Goal: Task Accomplishment & Management: Manage account settings

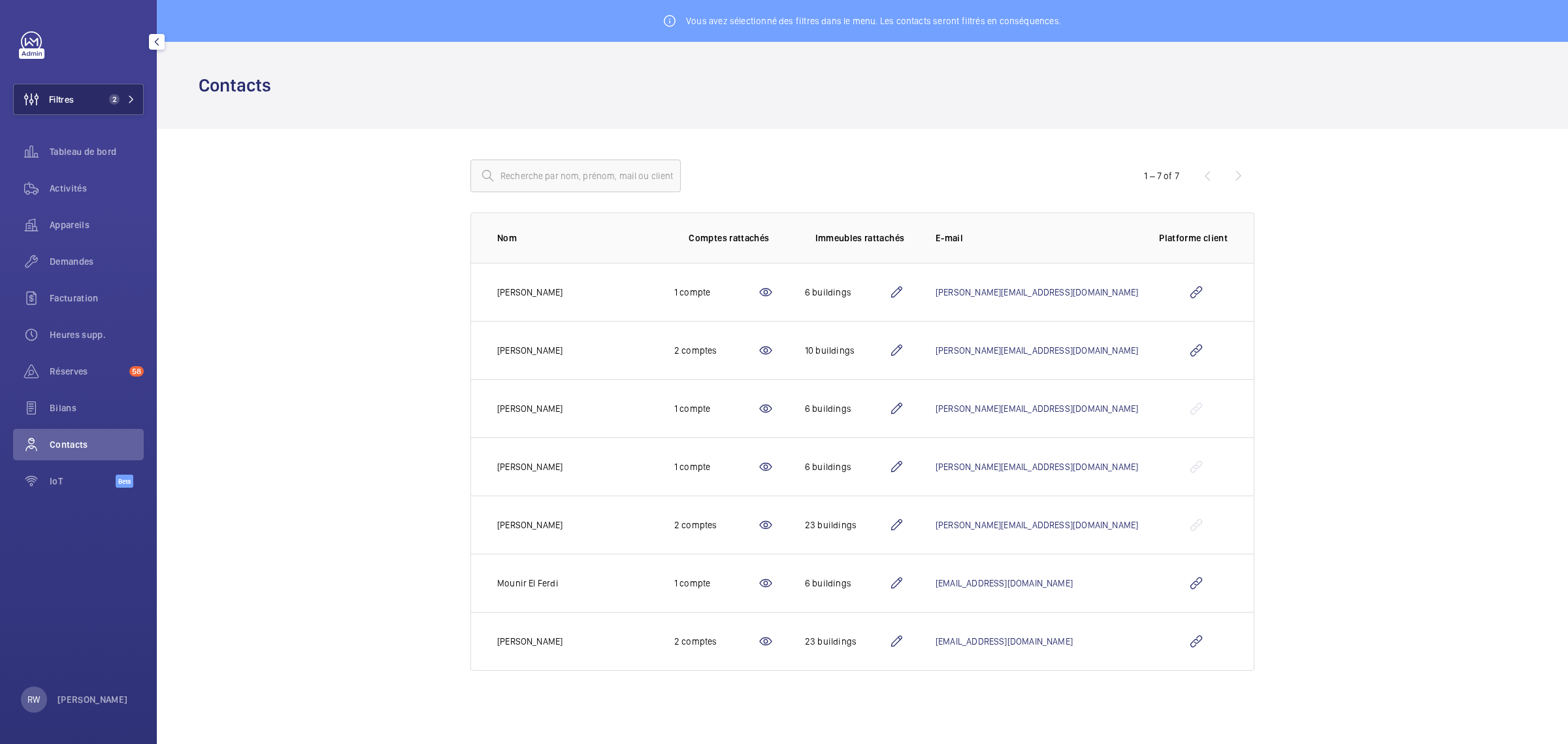
click at [134, 102] on mat-icon at bounding box center [131, 99] width 8 height 8
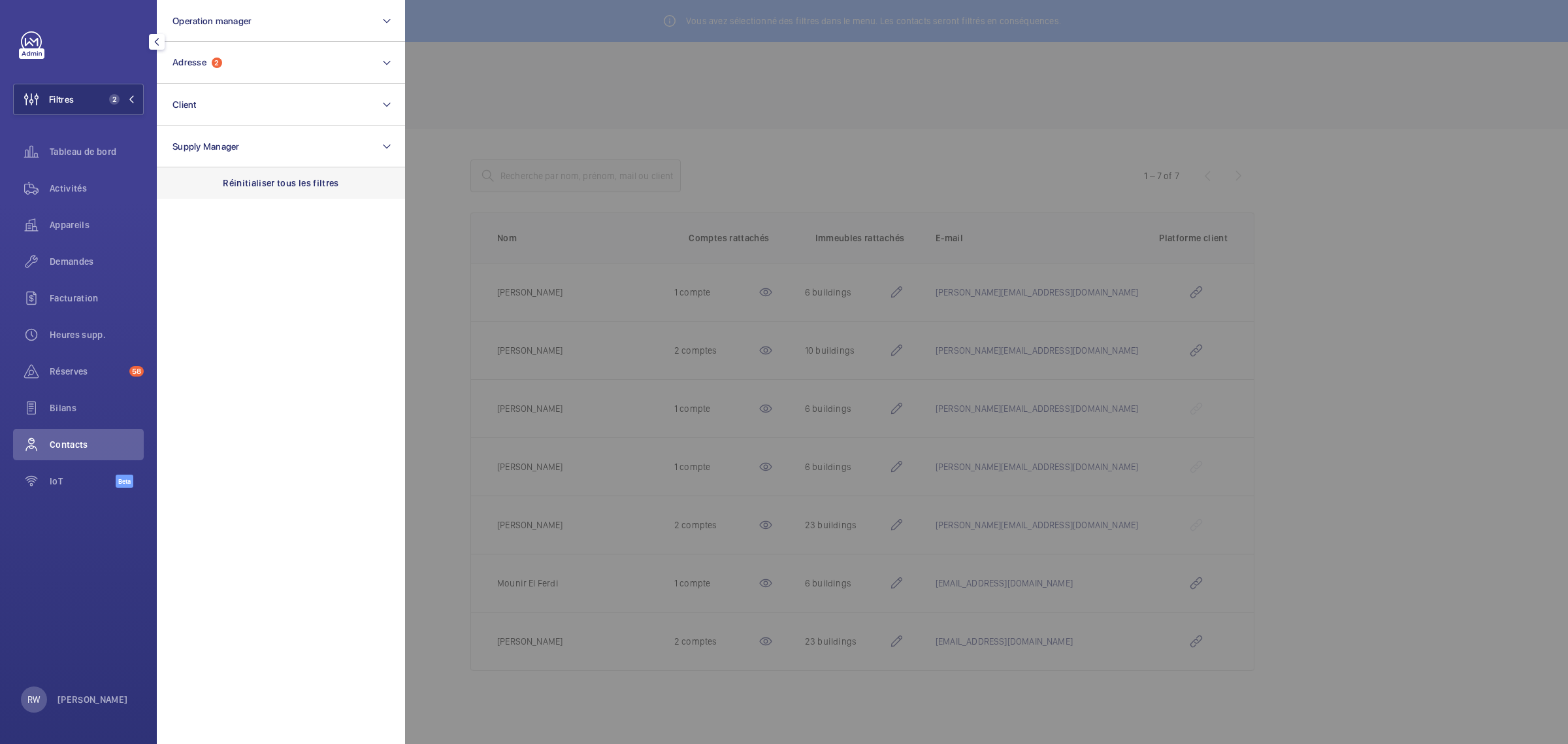
click at [252, 185] on p "Réinitialiser tous les filtres" at bounding box center [281, 183] width 116 height 13
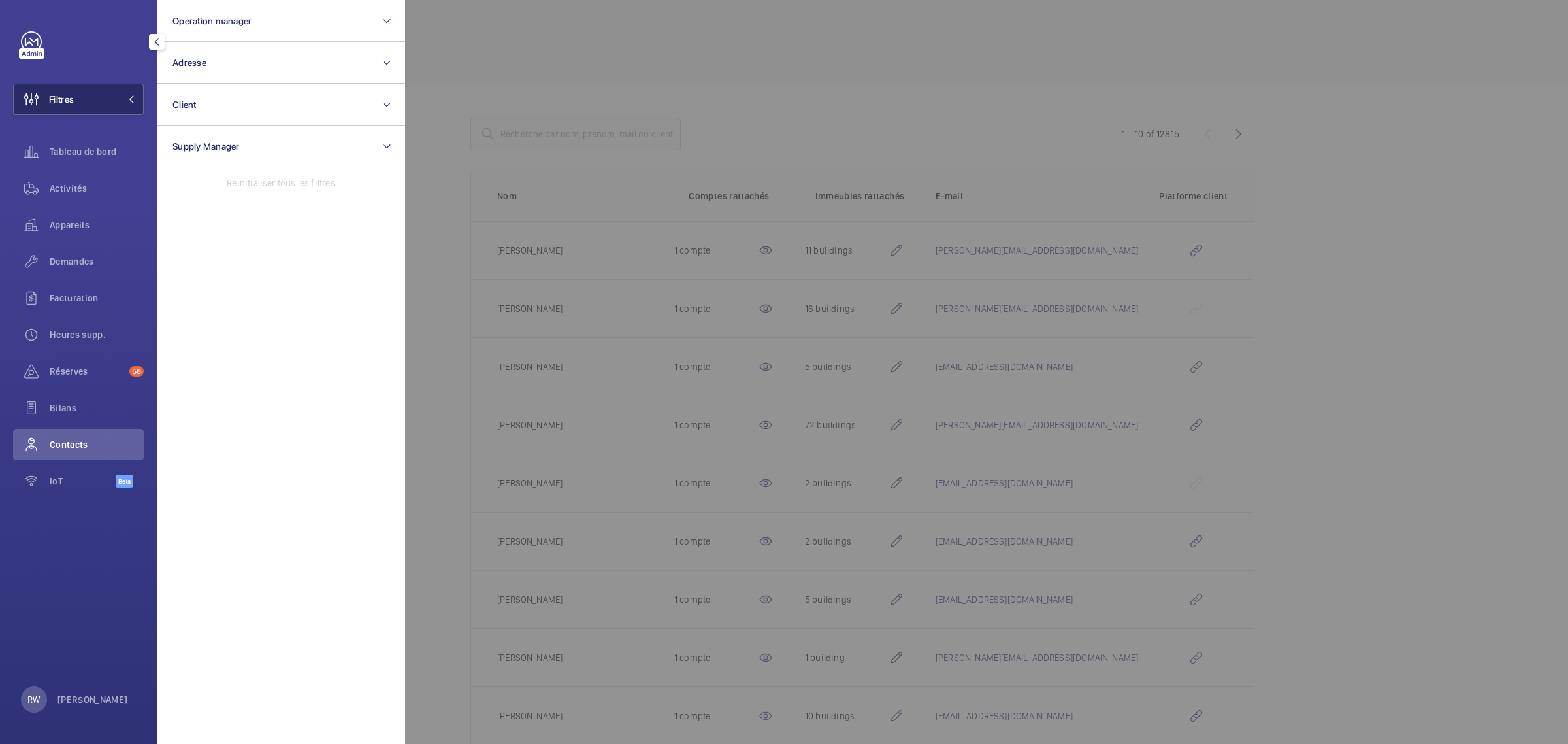
click at [87, 95] on button "Filtres" at bounding box center [78, 99] width 130 height 31
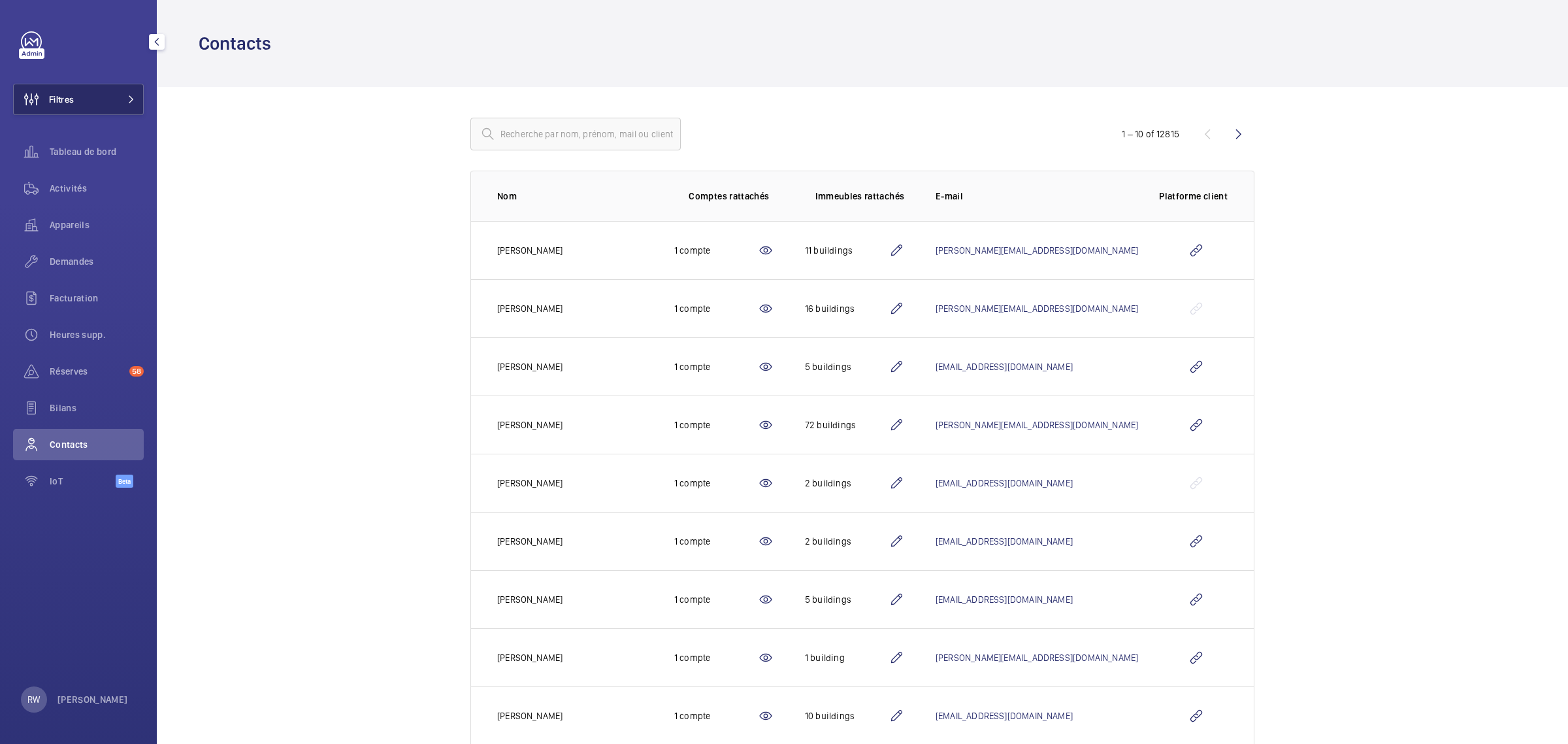
click at [116, 95] on button "Filtres" at bounding box center [78, 99] width 130 height 31
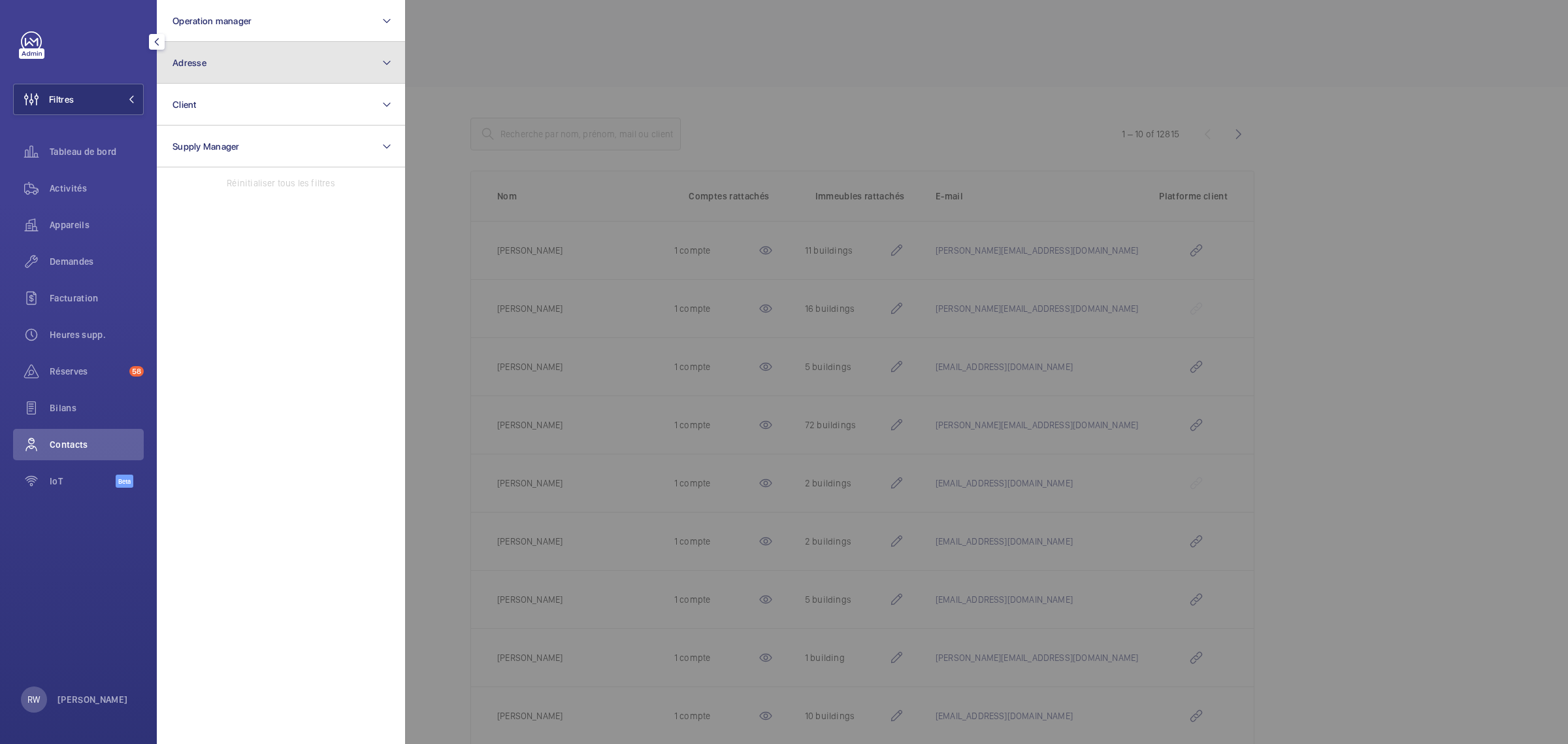
click at [208, 66] on button "Adresse" at bounding box center [281, 62] width 248 height 41
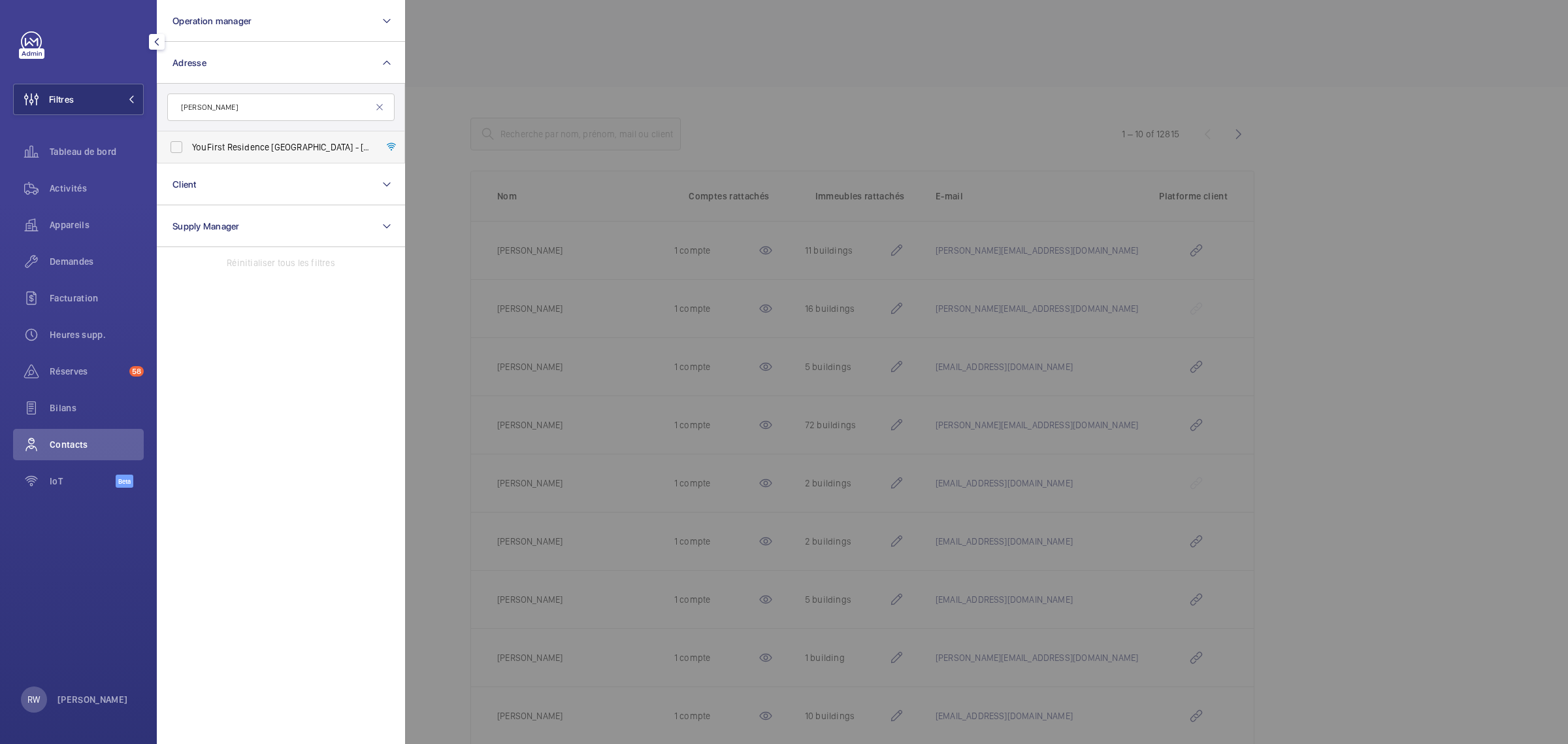
type input "[PERSON_NAME]"
drag, startPoint x: 182, startPoint y: 150, endPoint x: 348, endPoint y: 149, distance: 166.0
click at [181, 149] on label "YouFirst Residence [GEOGRAPHIC_DATA] - [STREET_ADDRESS][PERSON_NAME]" at bounding box center [271, 147] width 228 height 31
click at [181, 149] on input "YouFirst Residence [GEOGRAPHIC_DATA] - [STREET_ADDRESS][PERSON_NAME]" at bounding box center [176, 147] width 26 height 26
checkbox input "true"
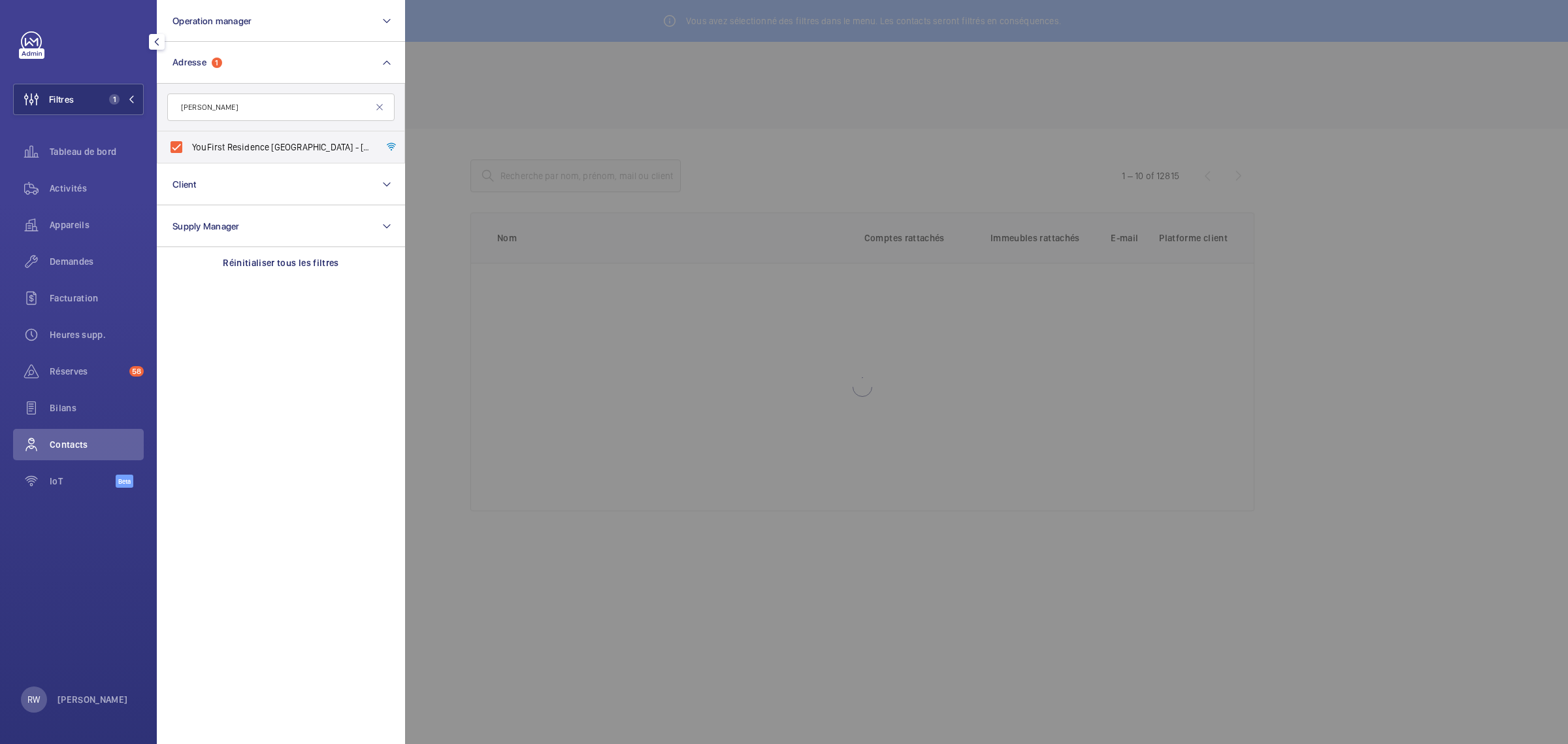
click at [562, 77] on div at bounding box center [1188, 372] width 1568 height 744
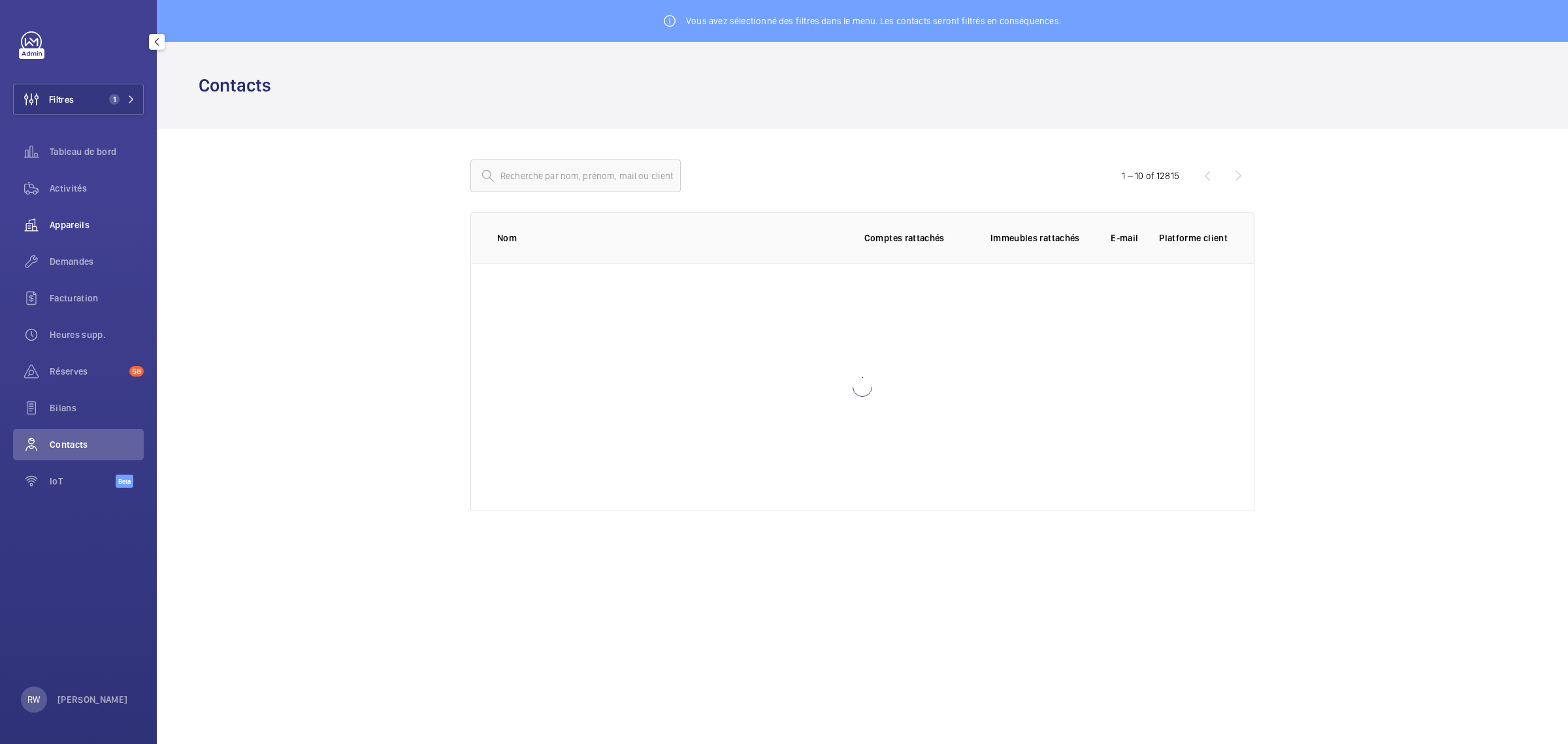
click at [68, 220] on span "Appareils" at bounding box center [96, 225] width 94 height 13
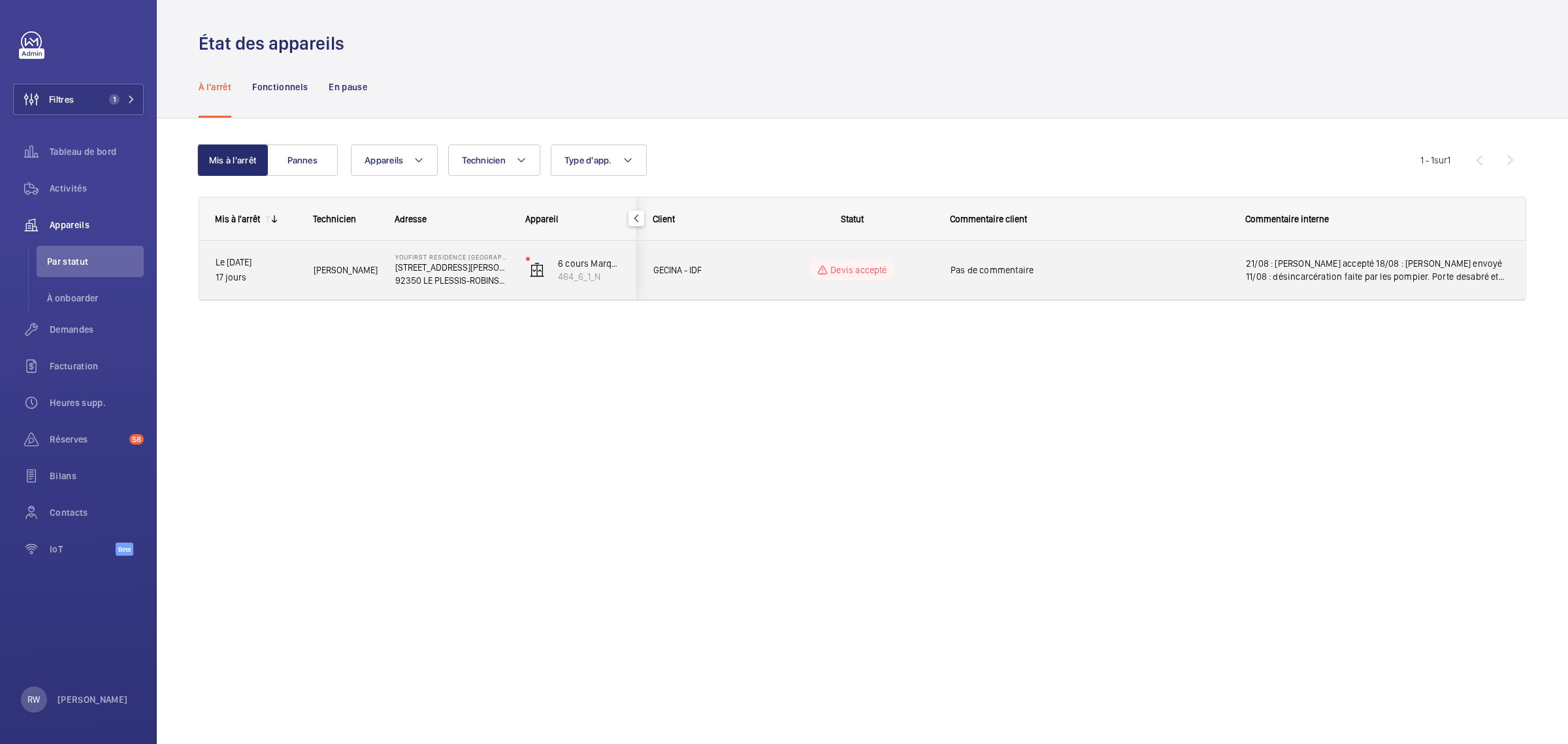
click at [988, 264] on span "Pas de commentaire" at bounding box center [1089, 270] width 278 height 13
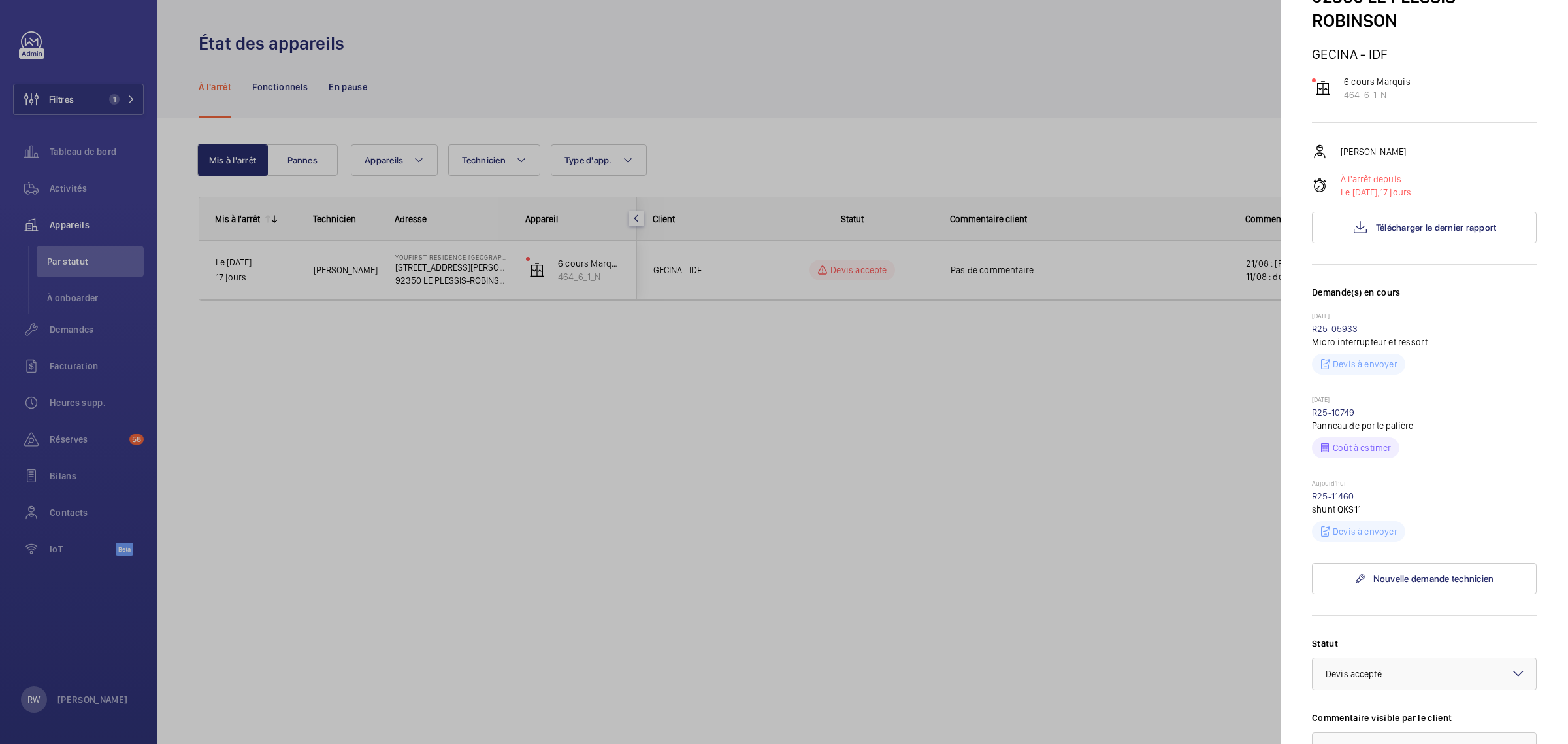
scroll to position [471, 0]
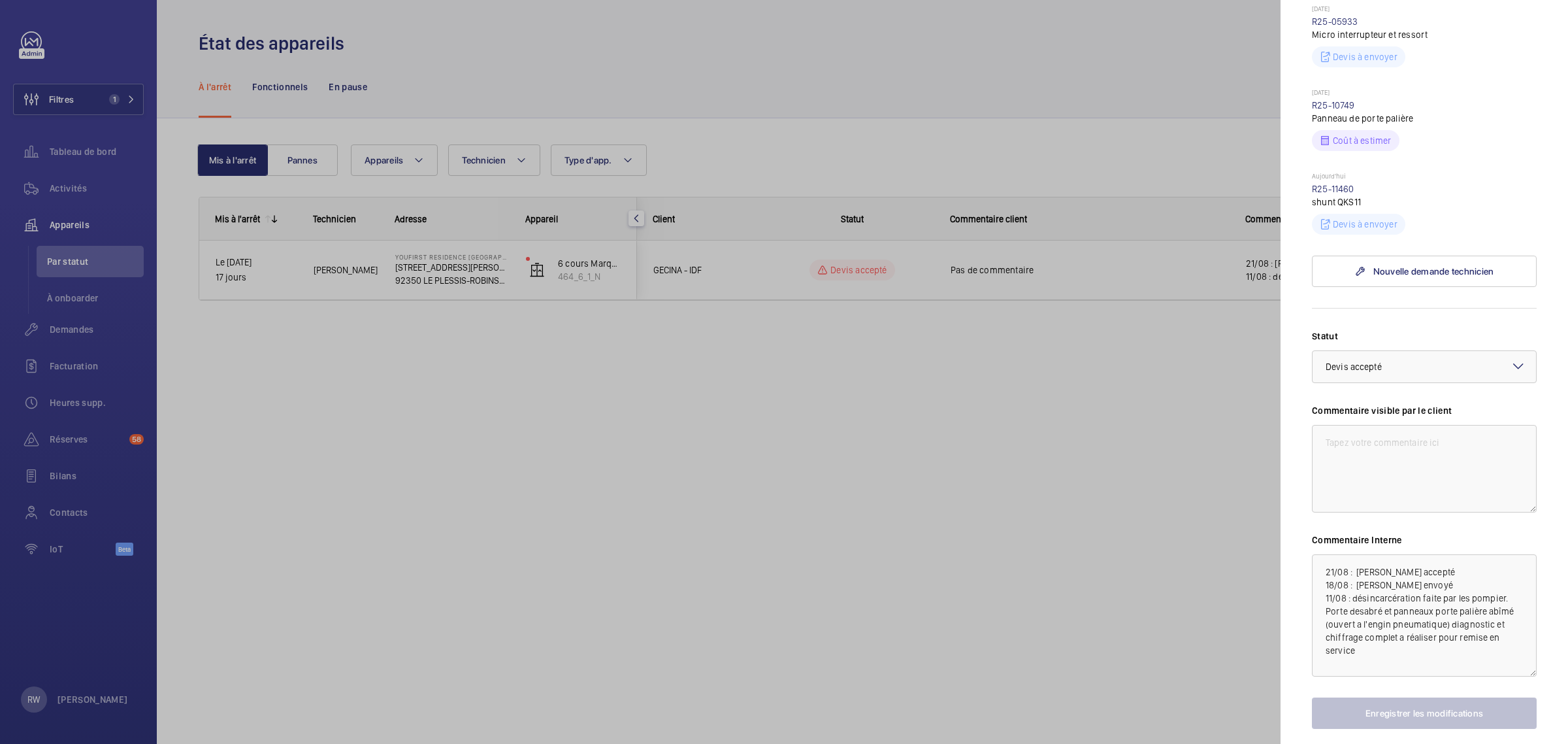
drag, startPoint x: 1519, startPoint y: 615, endPoint x: 1511, endPoint y: 650, distance: 35.9
click at [1511, 650] on textarea "21/08 : [PERSON_NAME] accepté 18/08 : [PERSON_NAME] envoyé 11/08 : désincarcéra…" at bounding box center [1425, 615] width 225 height 122
drag, startPoint x: 1518, startPoint y: 613, endPoint x: 1517, endPoint y: 642, distance: 29.0
click at [1517, 642] on textarea "21/08 : [PERSON_NAME] accepté 18/08 : [PERSON_NAME] envoyé 11/08 : désincarcéra…" at bounding box center [1425, 612] width 225 height 116
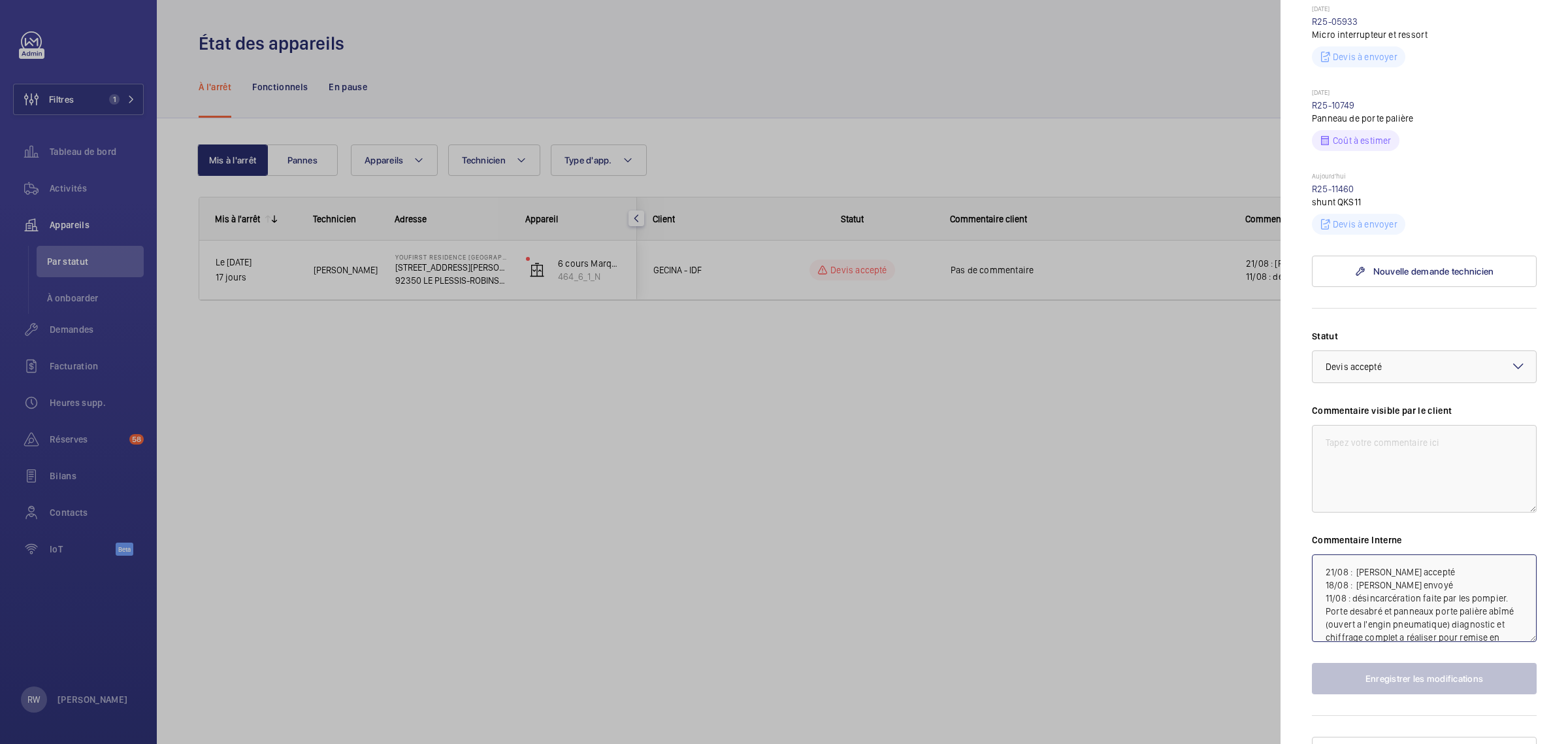
click at [1448, 585] on textarea "21/08 : [PERSON_NAME] accepté 18/08 : [PERSON_NAME] envoyé 11/08 : désincarcéra…" at bounding box center [1425, 597] width 225 height 87
